Goal: Transaction & Acquisition: Purchase product/service

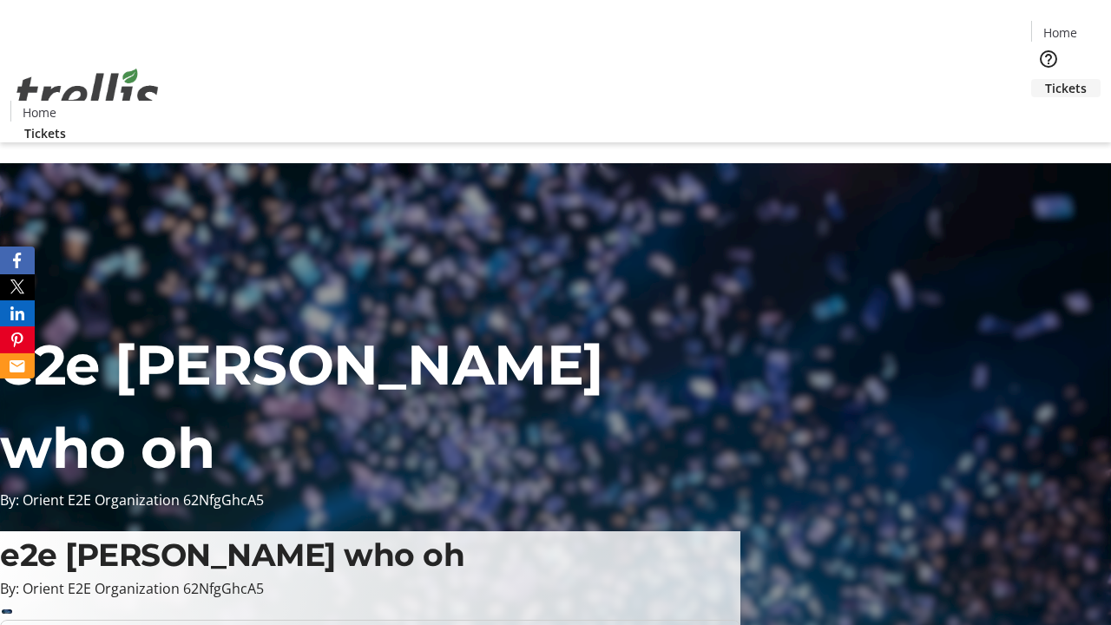
click at [1045, 79] on span "Tickets" at bounding box center [1066, 88] width 42 height 18
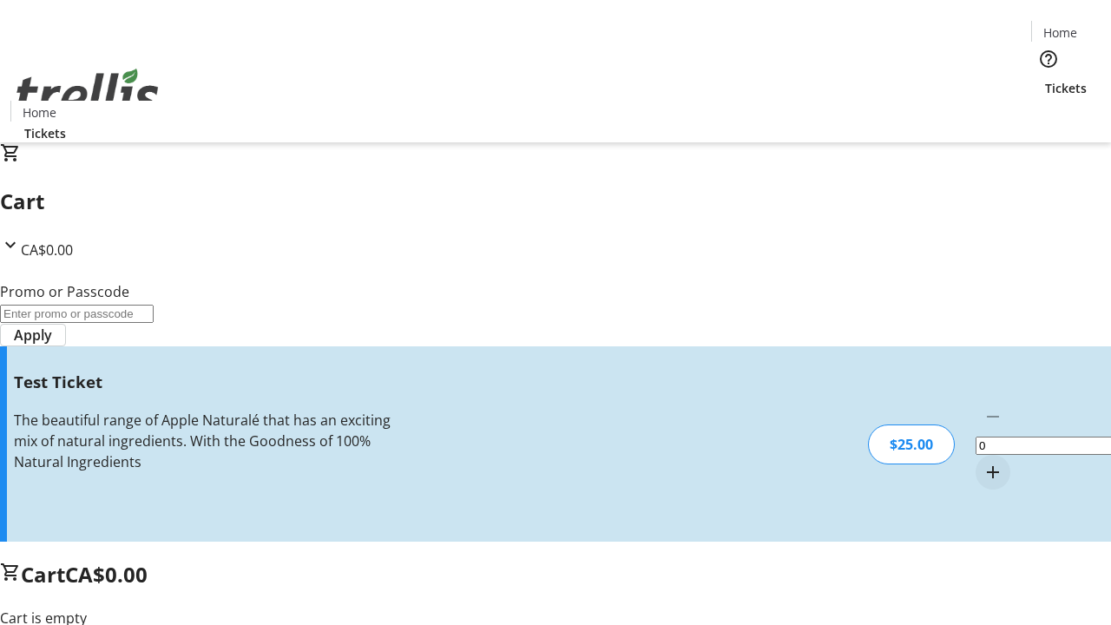
click at [983, 462] on mat-icon "Increment by one" at bounding box center [993, 472] width 21 height 21
type input "1"
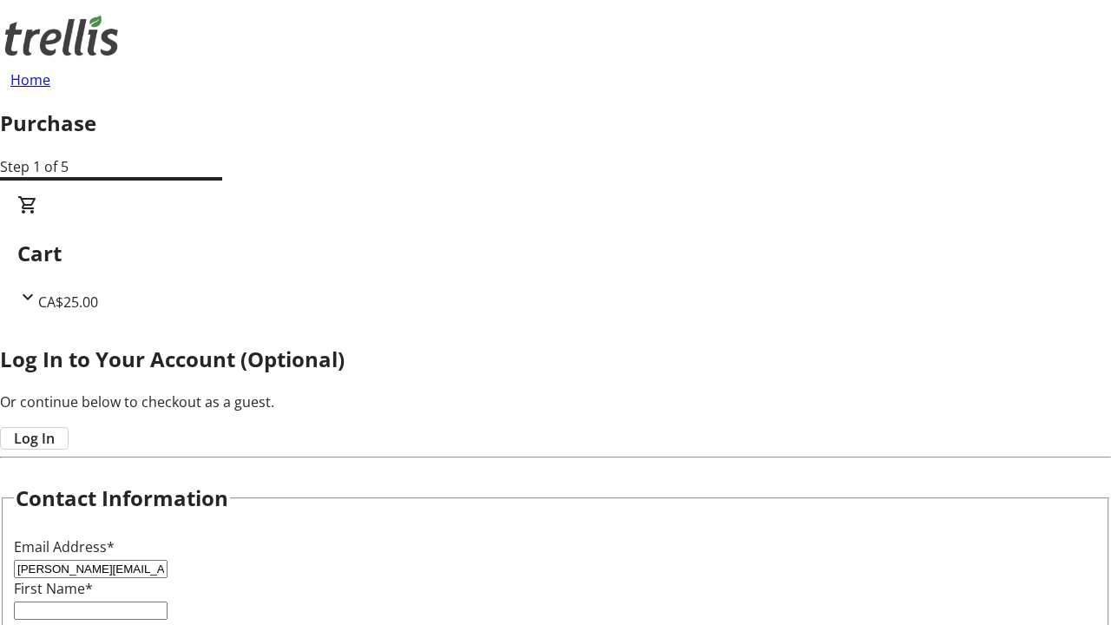
type input "[PERSON_NAME][EMAIL_ADDRESS][DOMAIN_NAME]"
type input "[PERSON_NAME]"
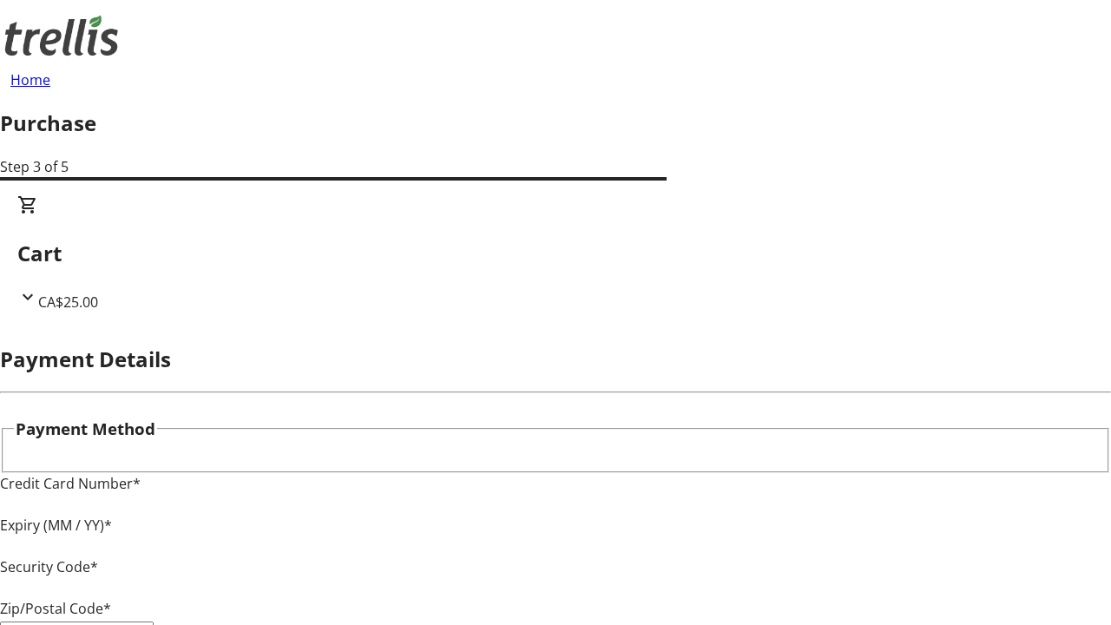
type input "V1Y 0C2"
